Goal: Information Seeking & Learning: Stay updated

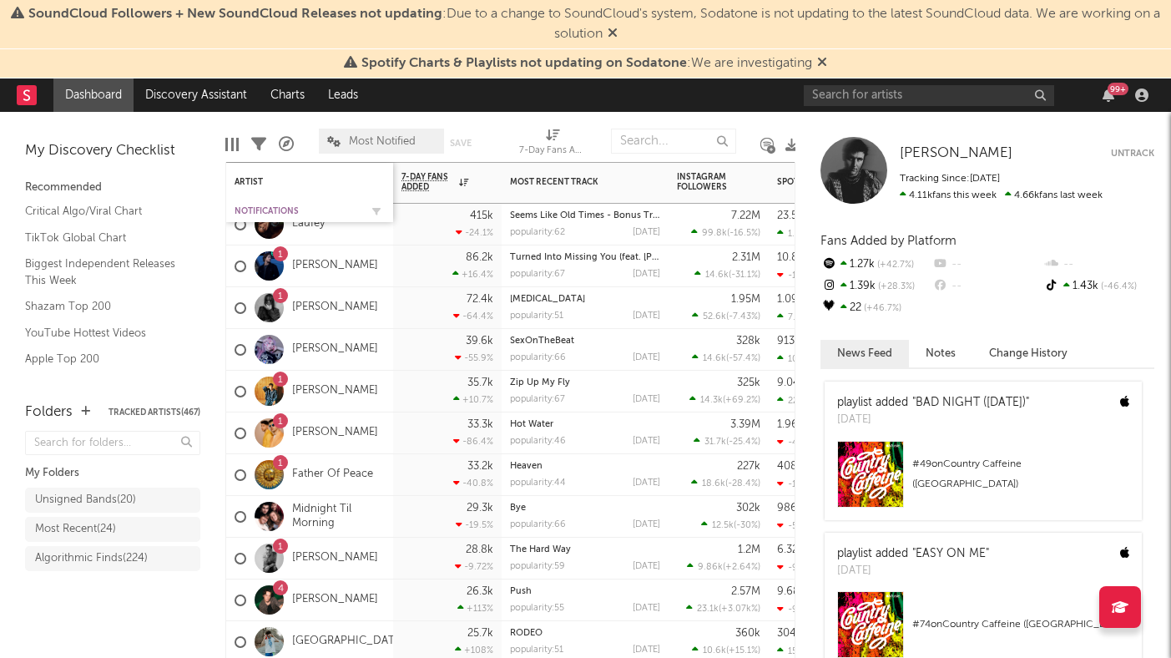
click at [293, 207] on div "Notifications" at bounding box center [297, 211] width 125 height 10
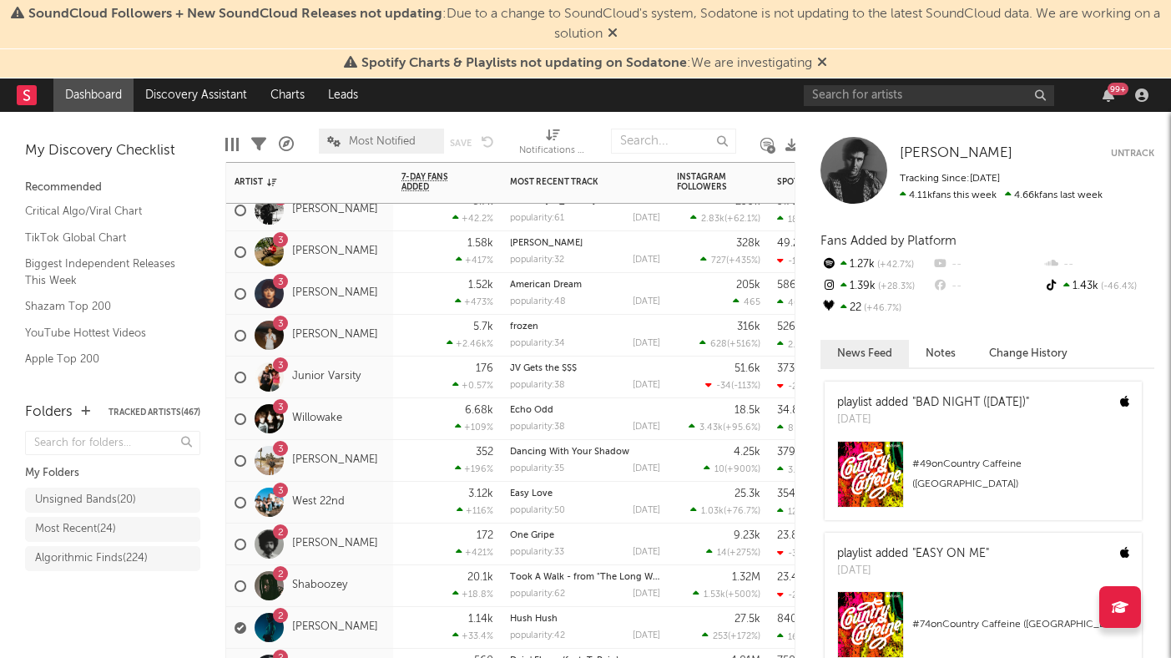
click at [369, 435] on div "3 Willowake" at bounding box center [309, 419] width 167 height 42
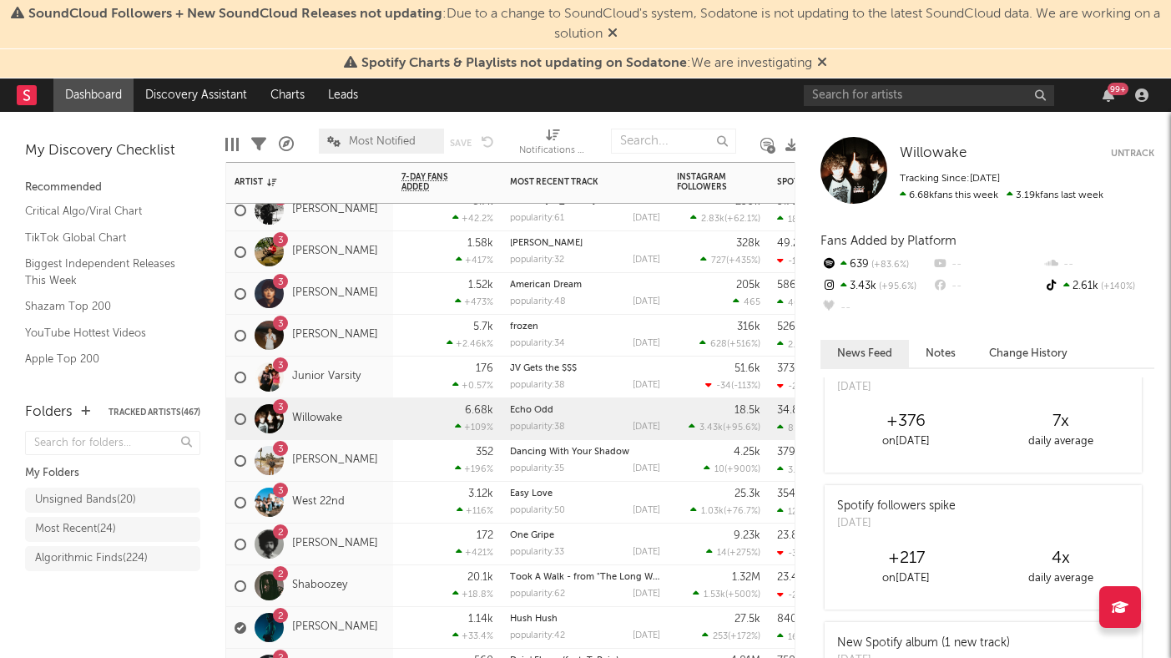
scroll to position [195, 0]
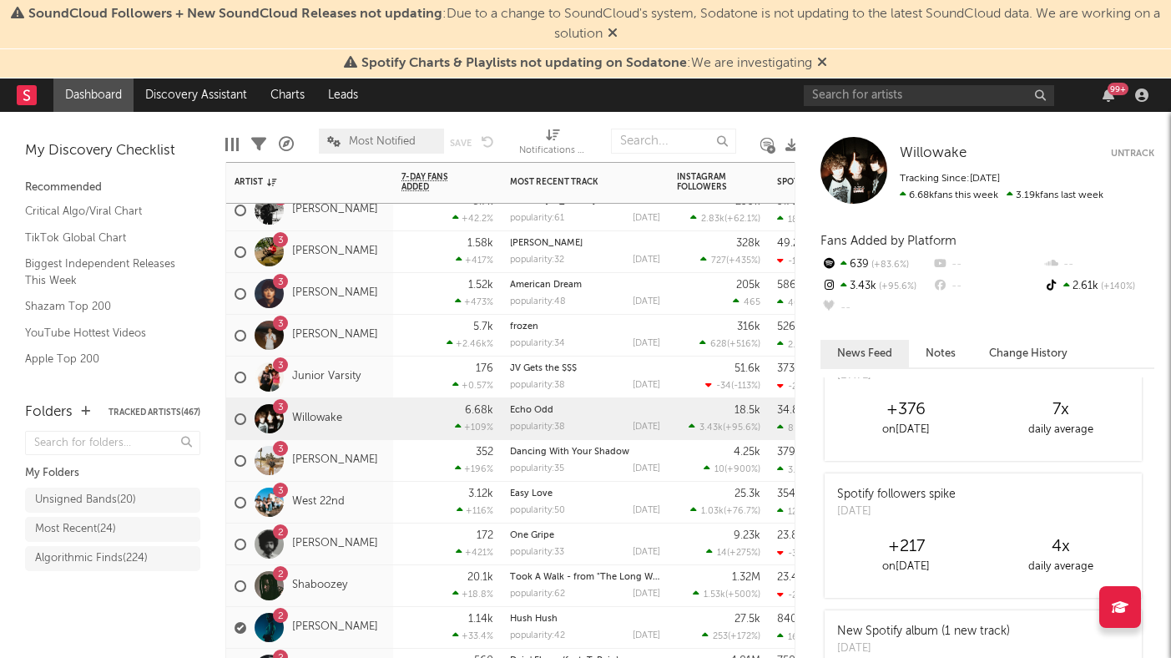
click at [380, 518] on div "3 West 22nd" at bounding box center [309, 503] width 167 height 42
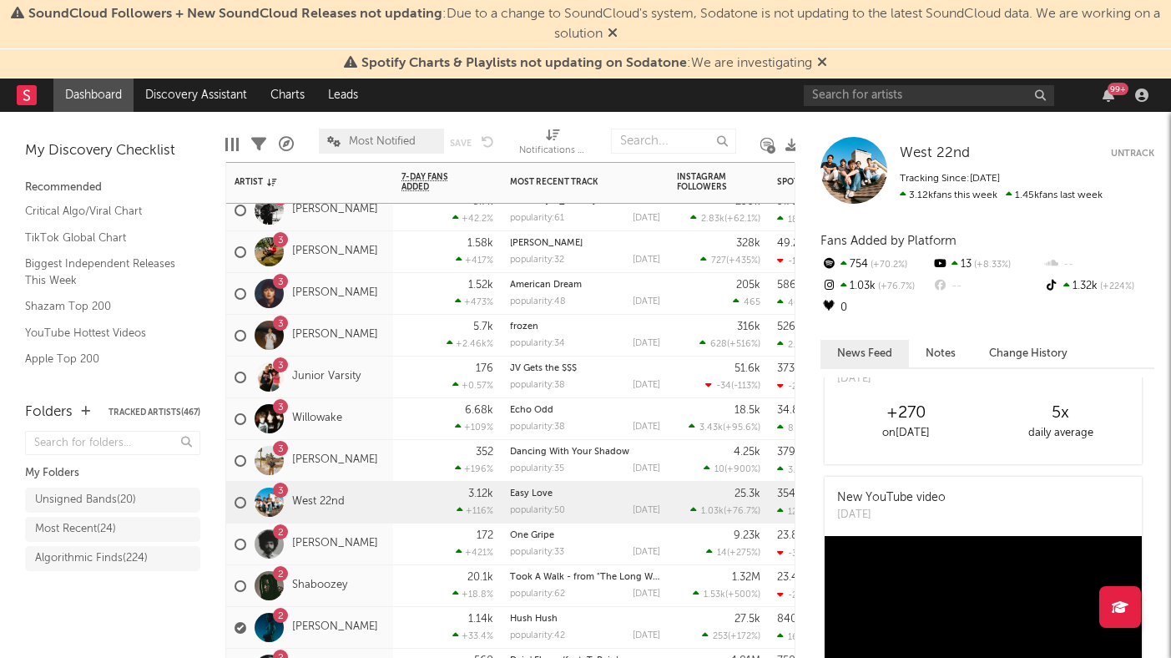
scroll to position [194, 0]
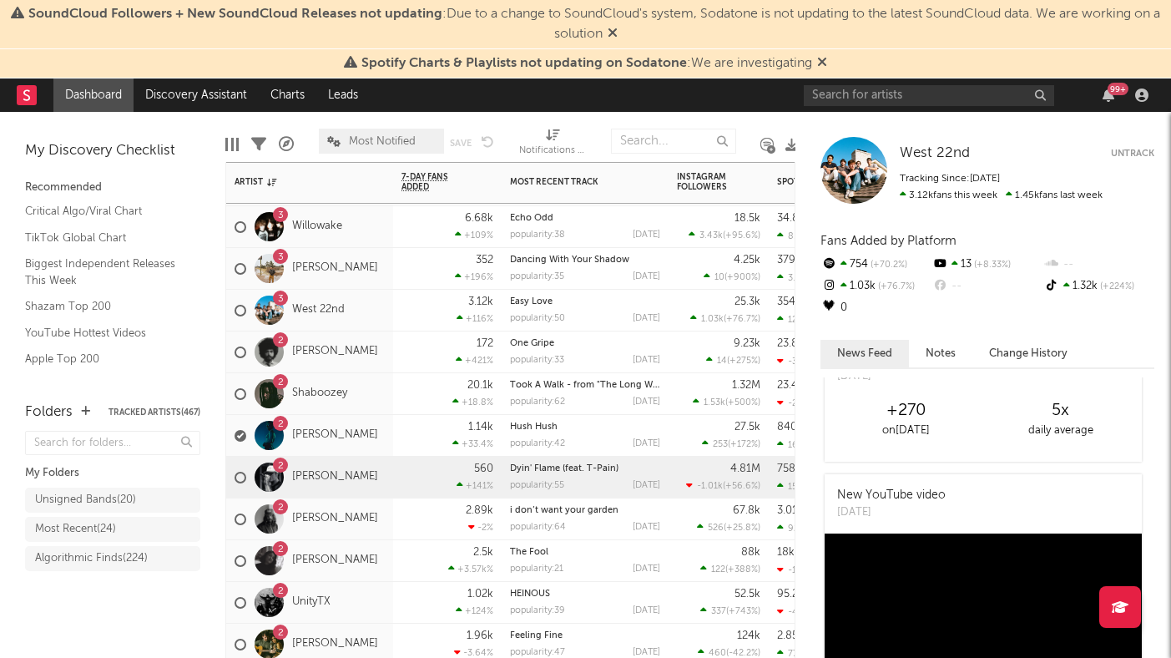
click at [381, 491] on div "2 Tayler Holder" at bounding box center [309, 478] width 167 height 42
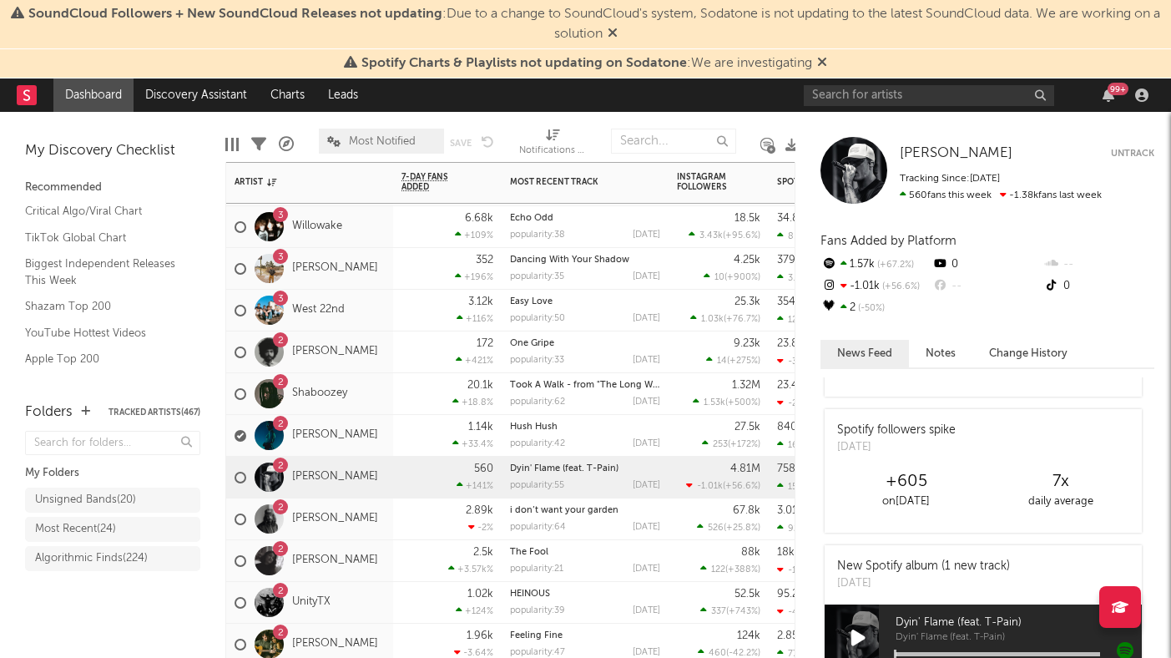
scroll to position [158, 0]
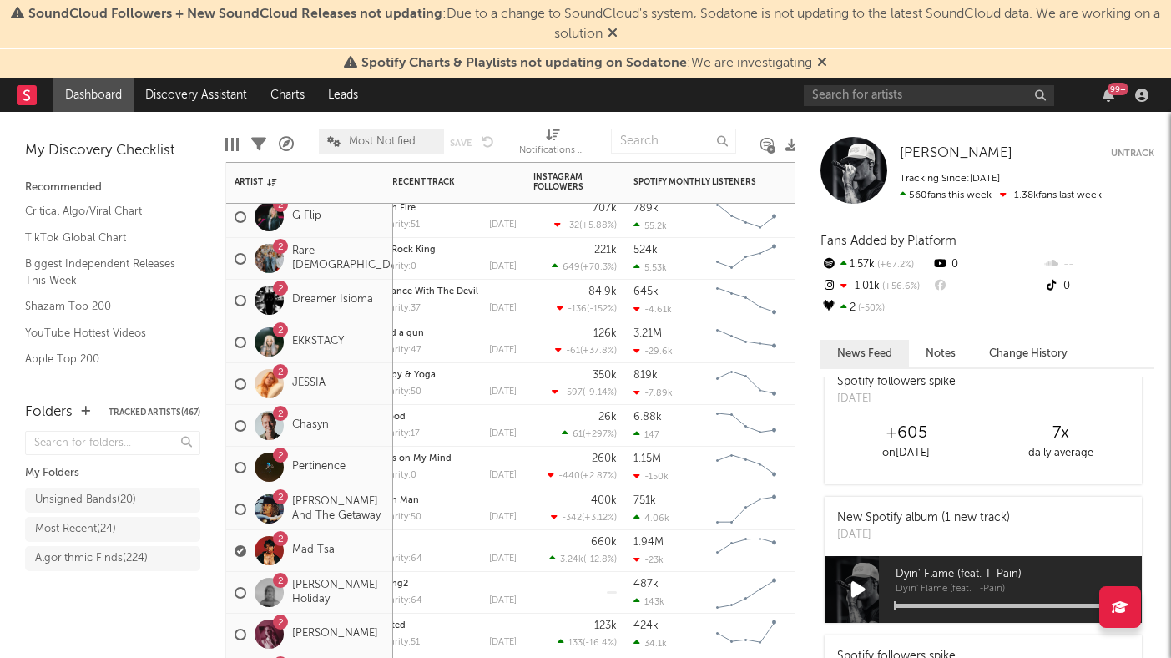
click at [378, 523] on div "2 Eddie And The Getaway" at bounding box center [310, 509] width 150 height 48
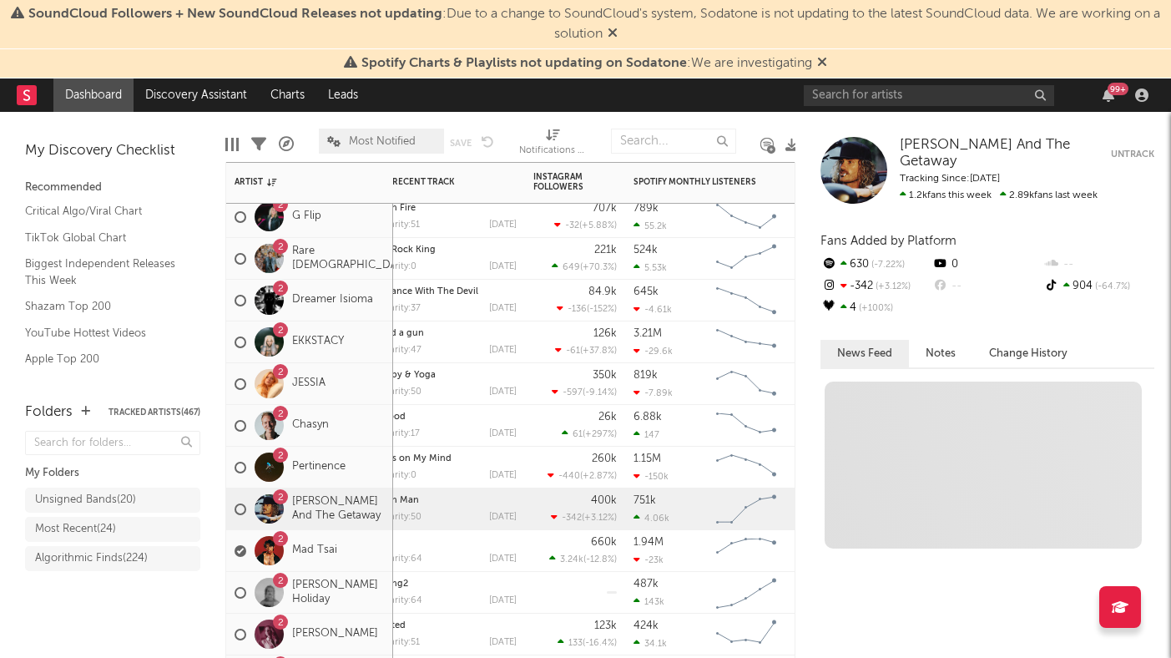
scroll to position [0, 0]
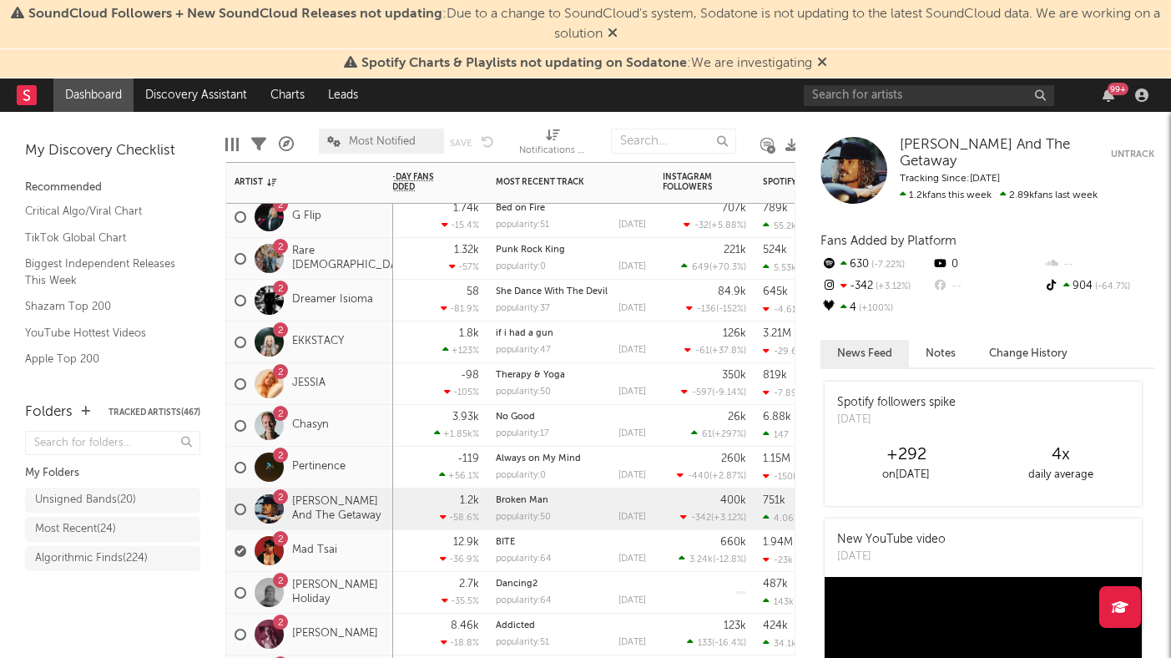
click at [384, 610] on div "2 Keli Holiday" at bounding box center [309, 593] width 167 height 42
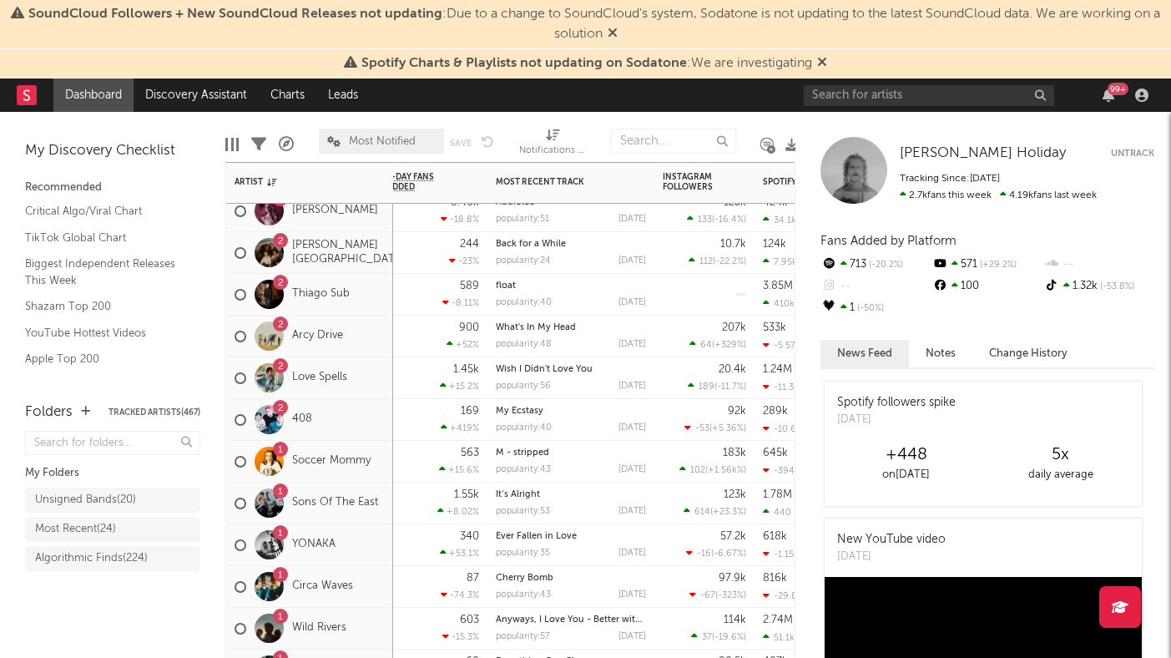
click at [380, 349] on div "2 Arcy Drive" at bounding box center [309, 337] width 167 height 42
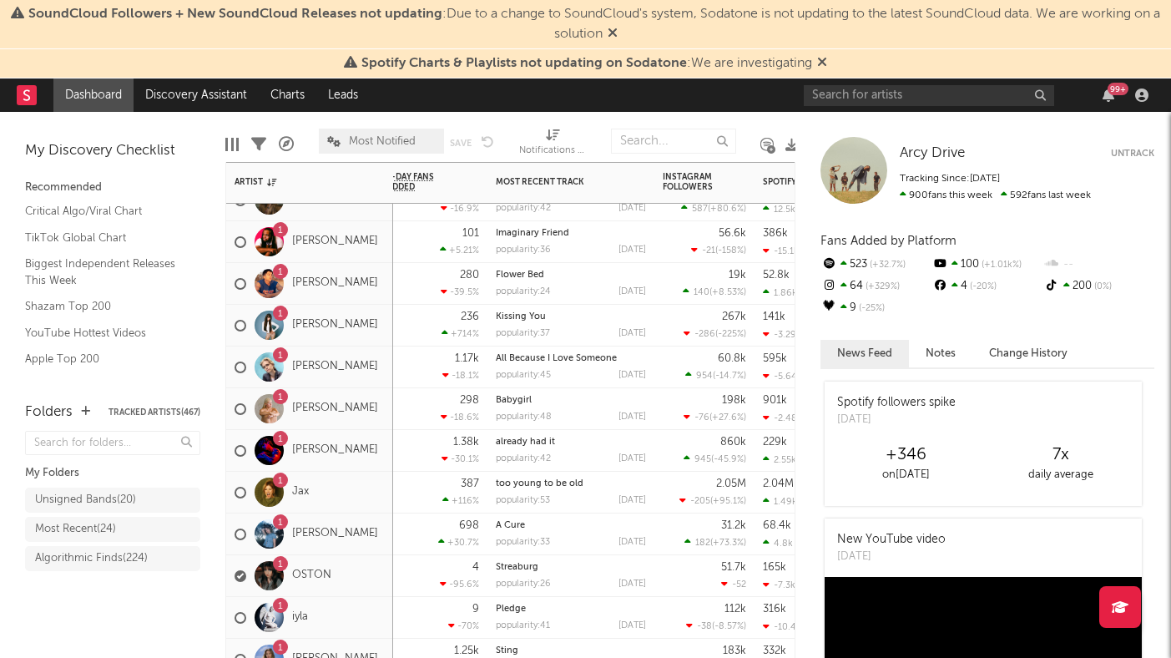
click at [382, 513] on div "1 Annika Bennett" at bounding box center [309, 534] width 167 height 42
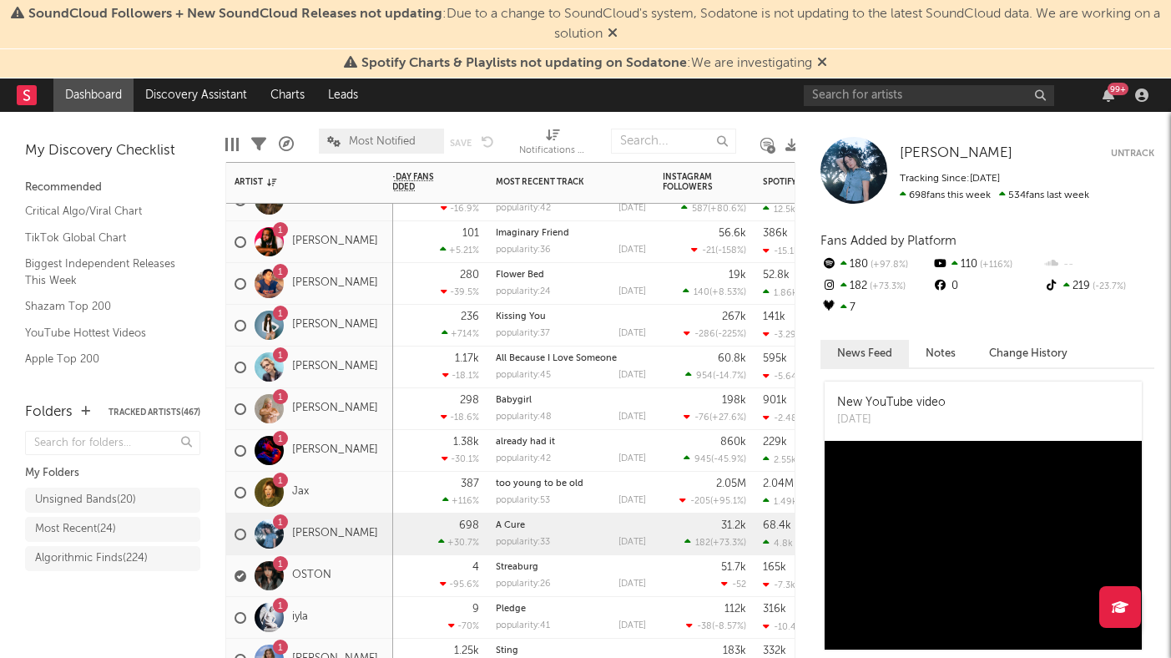
click at [381, 508] on div "1 Jax" at bounding box center [309, 493] width 167 height 42
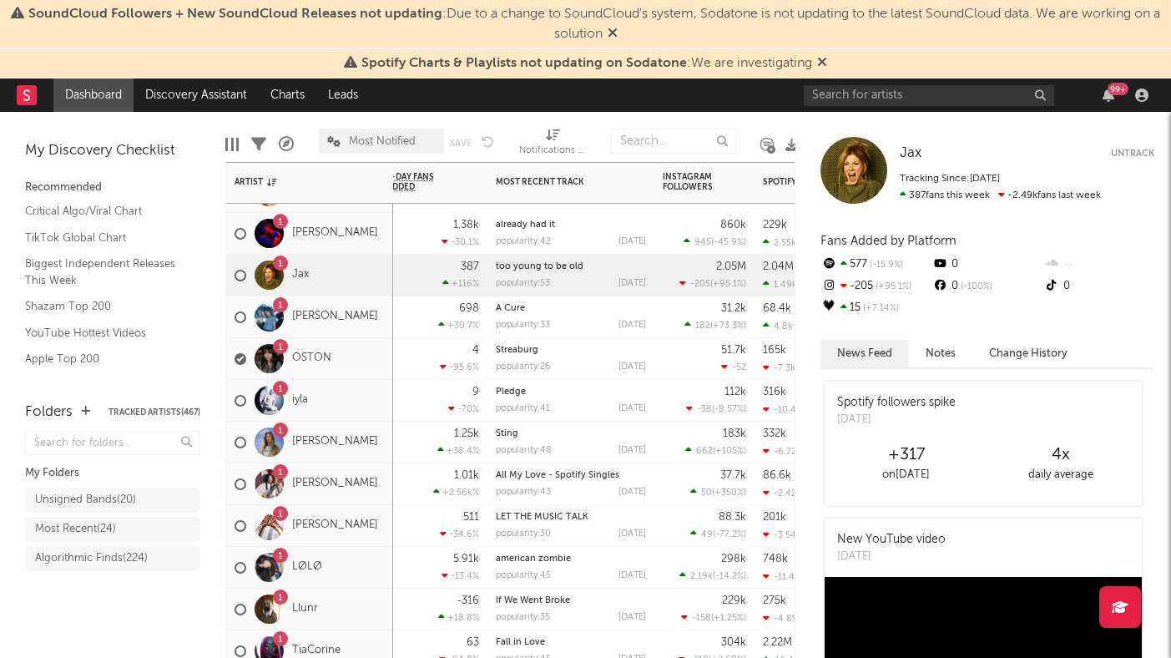
click at [380, 457] on div "1 Bellah Mae" at bounding box center [309, 443] width 167 height 42
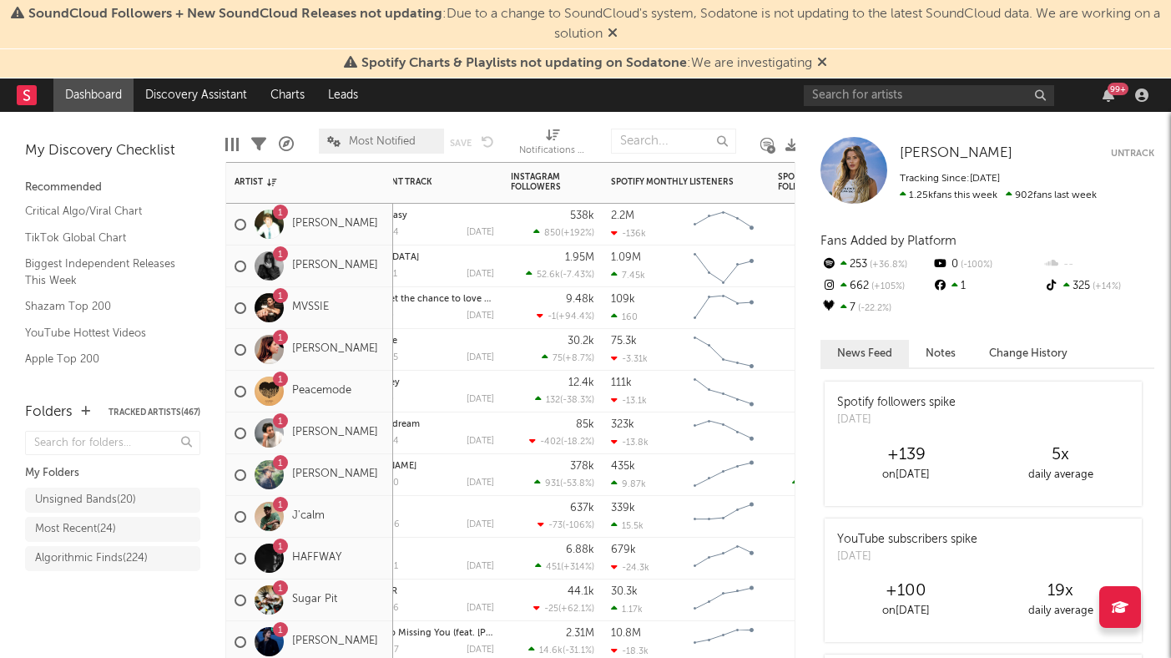
click at [381, 141] on span "Most Notified" at bounding box center [382, 141] width 67 height 11
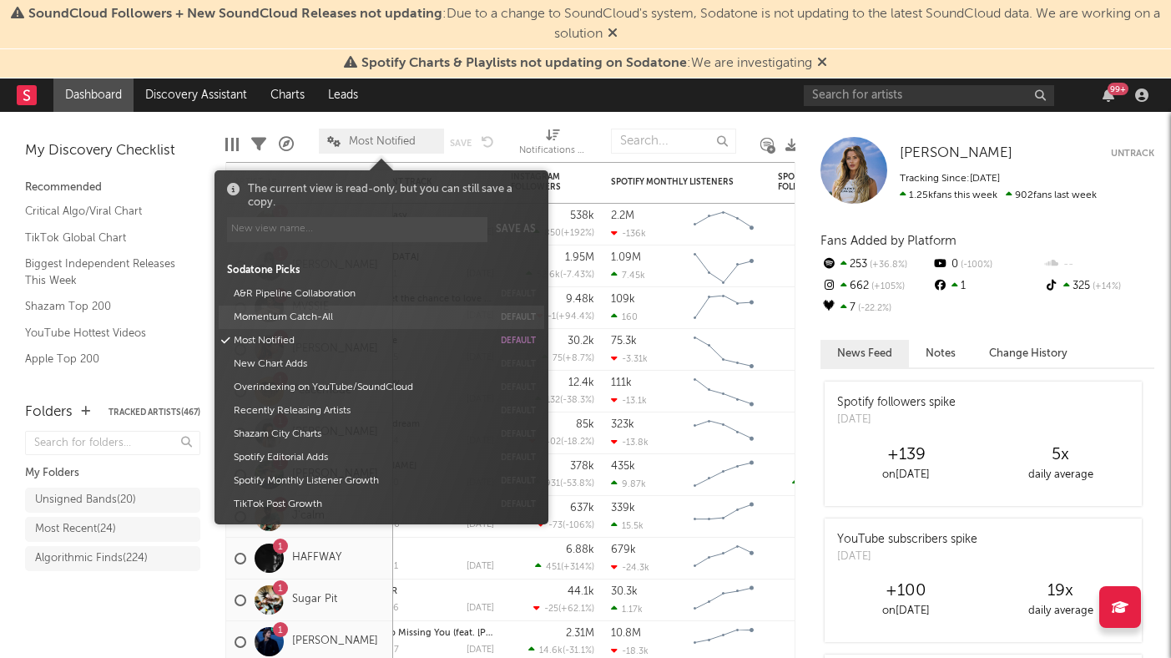
click at [332, 321] on button "Momentum Catch-All" at bounding box center [360, 317] width 265 height 23
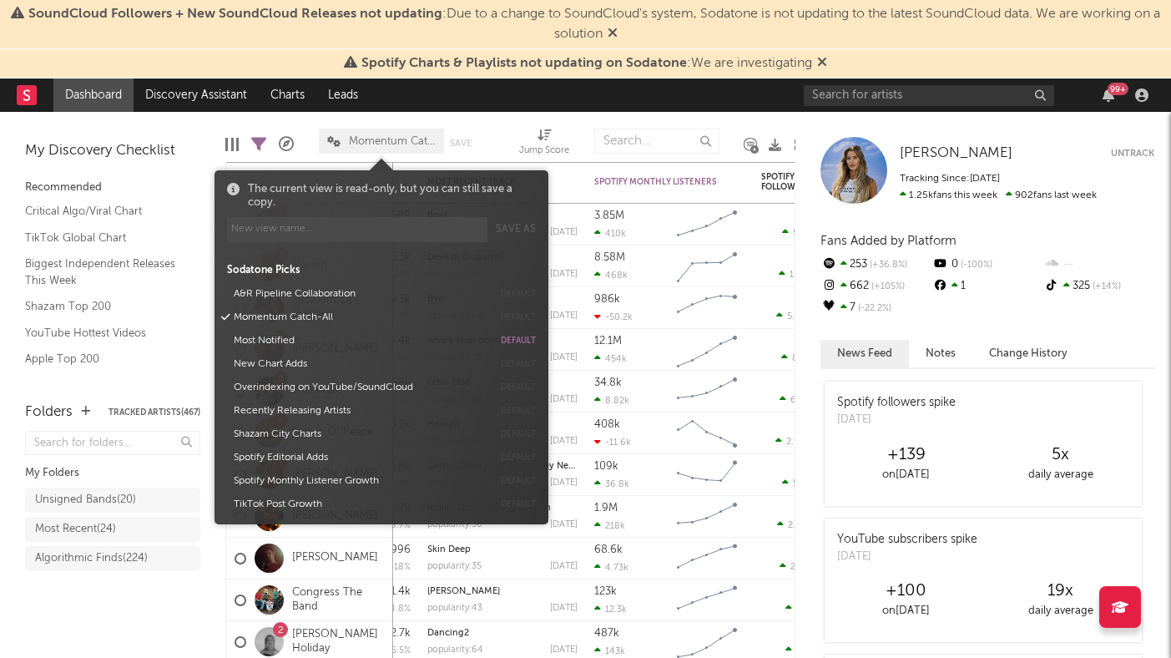
click at [119, 623] on div "Folders Tracked Artists ( 467 ) My Folders Unsigned Bands ( 20 ) Most Recent ( …" at bounding box center [112, 521] width 225 height 273
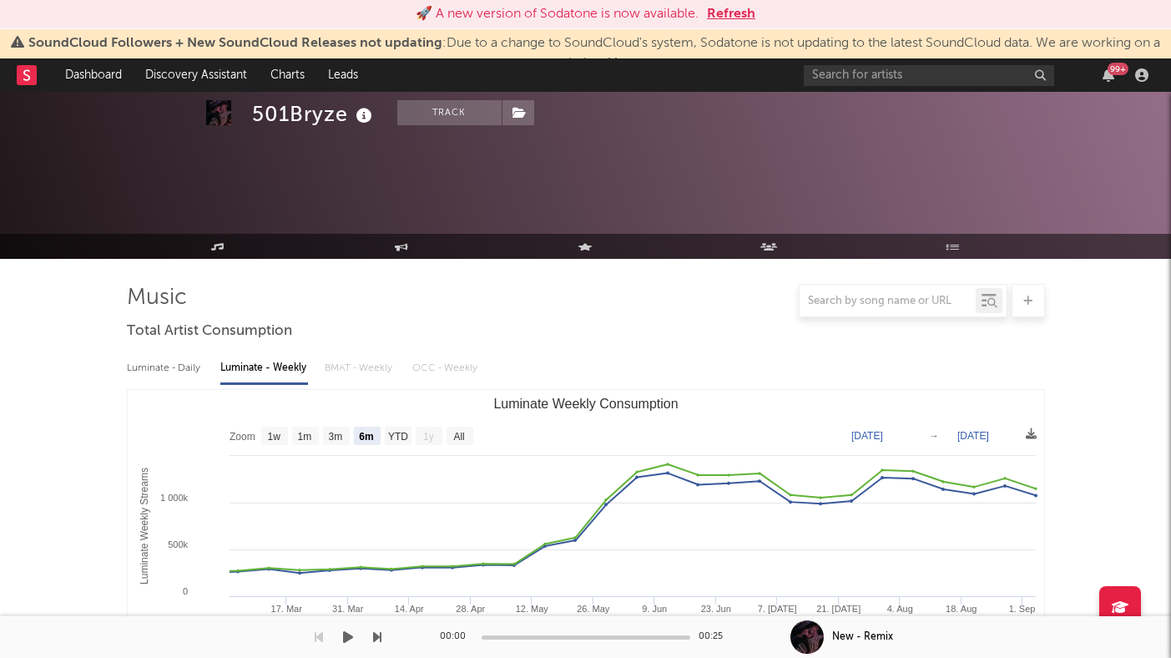
select select "6m"
